Goal: Check status: Check status

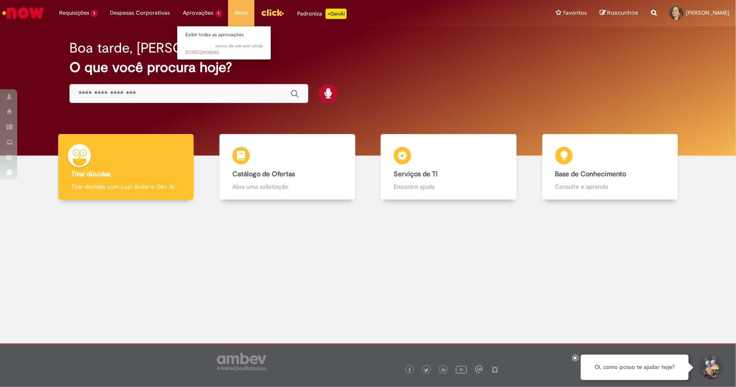
click at [203, 16] on li "Aprovações 1 Exibir todas as aprovações cerca de um ano atrás cerca de um ano a…" at bounding box center [203, 13] width 52 height 26
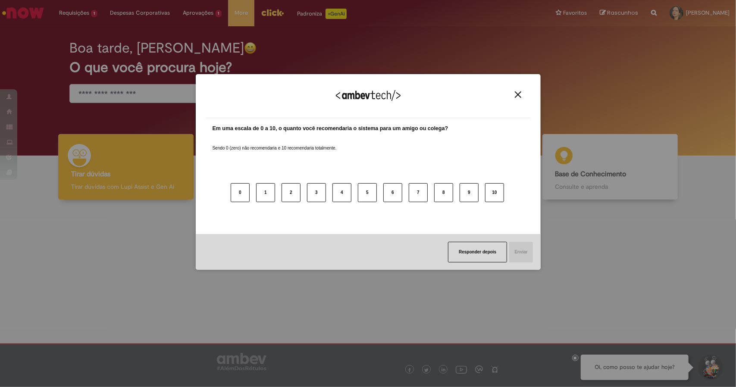
click at [516, 95] on img "Close" at bounding box center [518, 94] width 6 height 6
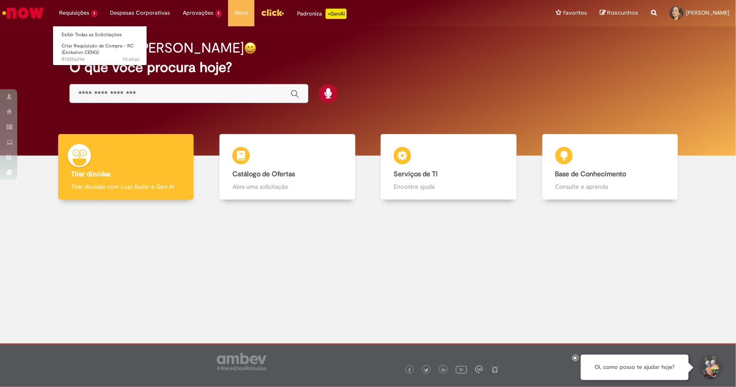
click at [79, 11] on li "Requisições 1 Exibir Todas as Solicitações Criar Requisição de Compra - RC (Exc…" at bounding box center [78, 13] width 51 height 26
click at [75, 37] on link "Exibir Todas as Solicitações" at bounding box center [100, 34] width 95 height 9
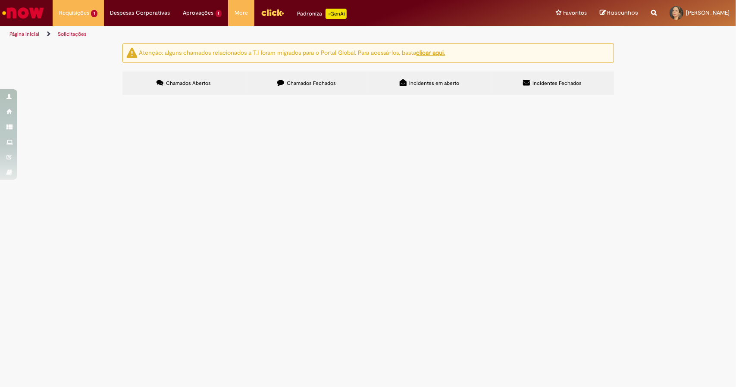
click at [0, 0] on span "Criar Requisição de Compra - RC (Exclusivo CENG)" at bounding box center [0, 0] width 0 height 0
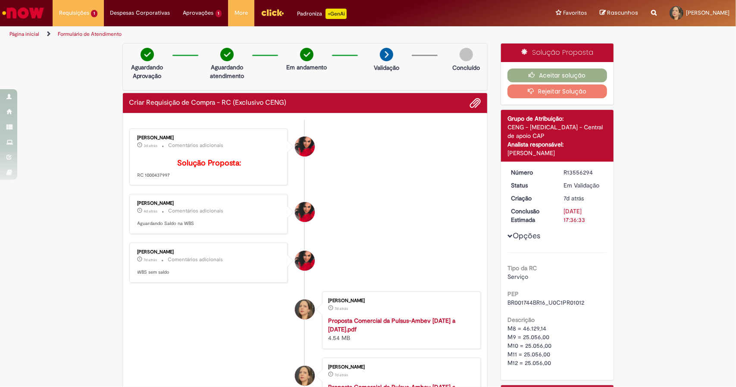
drag, startPoint x: 170, startPoint y: 185, endPoint x: 139, endPoint y: 190, distance: 31.4
click at [139, 179] on p "Solução Proposta: RC 1000437997" at bounding box center [209, 169] width 144 height 20
copy p "1000437997"
